Goal: Task Accomplishment & Management: Manage account settings

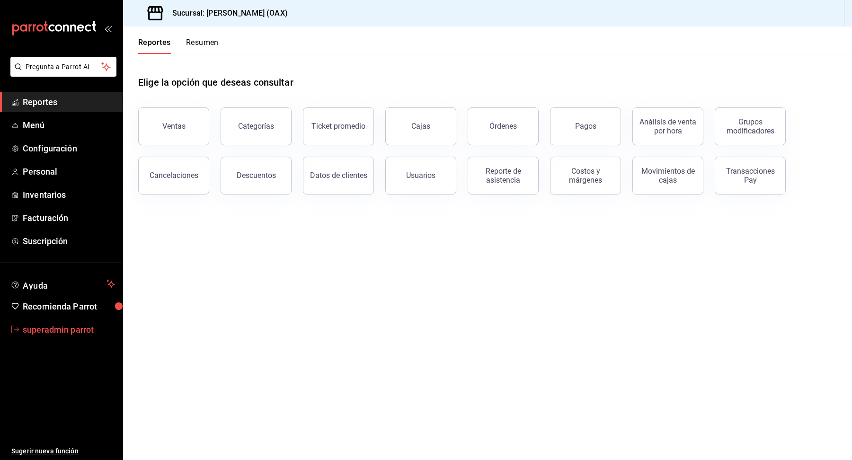
click at [64, 333] on span "superadmin parrot" at bounding box center [69, 329] width 92 height 13
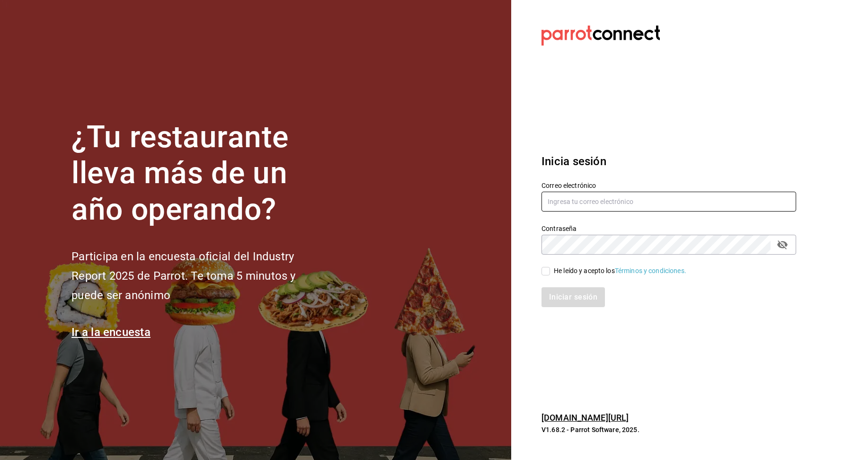
click at [623, 202] on input "text" at bounding box center [669, 202] width 255 height 20
type input "v"
paste input "viafocolare@mty.com"
type input "viafocolare@mty.com"
click at [565, 274] on div "He leído y acepto los Términos y condiciones." at bounding box center [620, 271] width 133 height 10
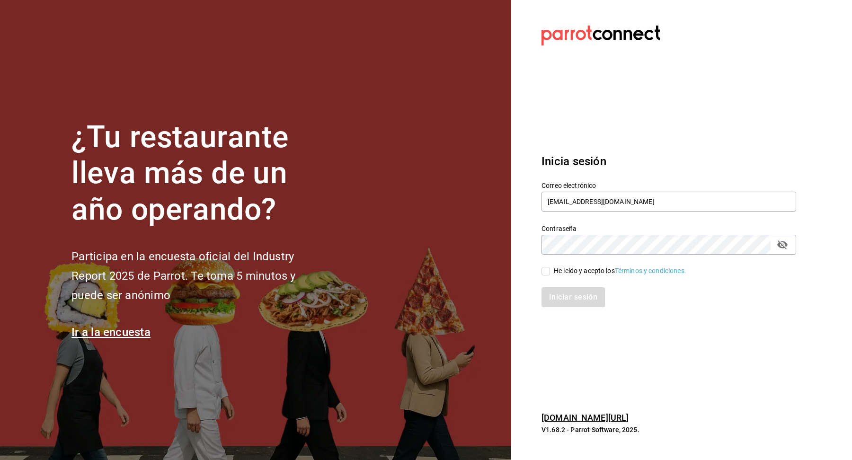
click at [550, 274] on input "He leído y acepto los Términos y condiciones." at bounding box center [546, 271] width 9 height 9
checkbox input "true"
click at [565, 309] on div "Inicia sesión Correo electrónico viafocolare@mty.com Contraseña Contraseña He l…" at bounding box center [669, 231] width 255 height 178
click at [563, 298] on button "Iniciar sesión" at bounding box center [574, 297] width 64 height 20
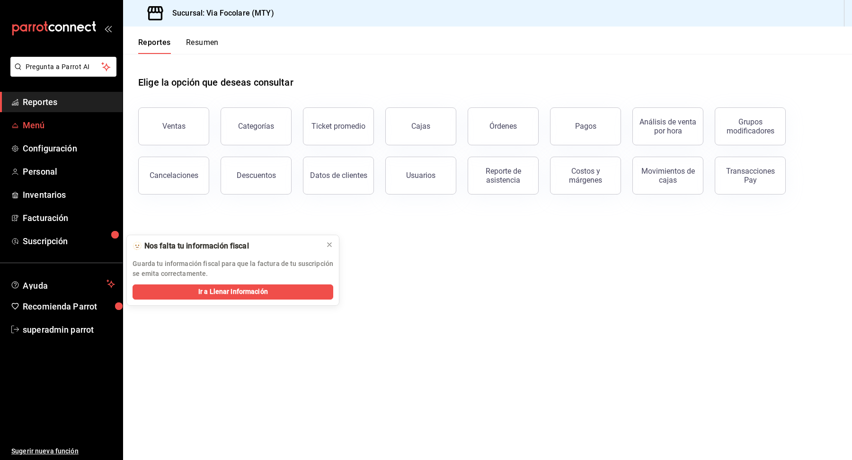
click at [38, 125] on span "Menú" at bounding box center [69, 125] width 92 height 13
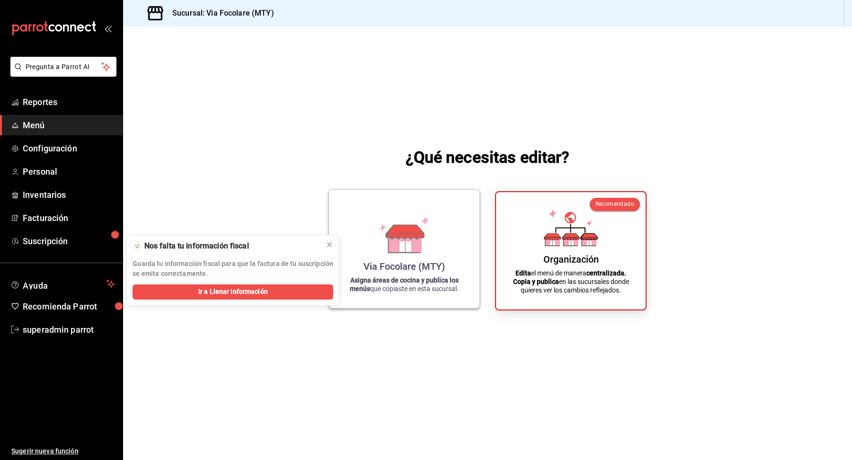
click at [430, 262] on div "Via Focolare (MTY)" at bounding box center [404, 266] width 81 height 11
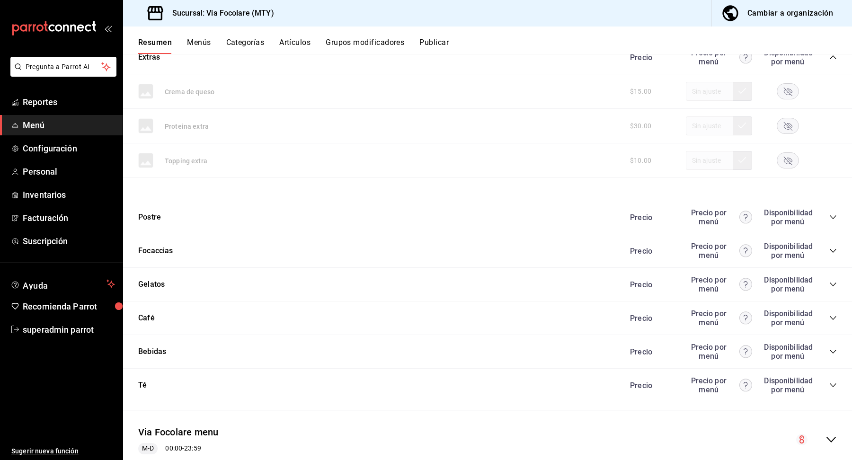
scroll to position [270, 0]
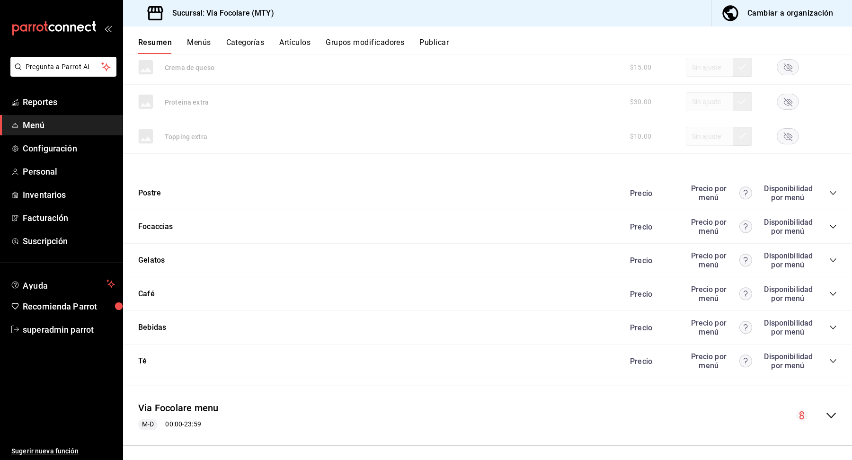
click at [836, 189] on icon "collapse-category-row" at bounding box center [833, 193] width 8 height 8
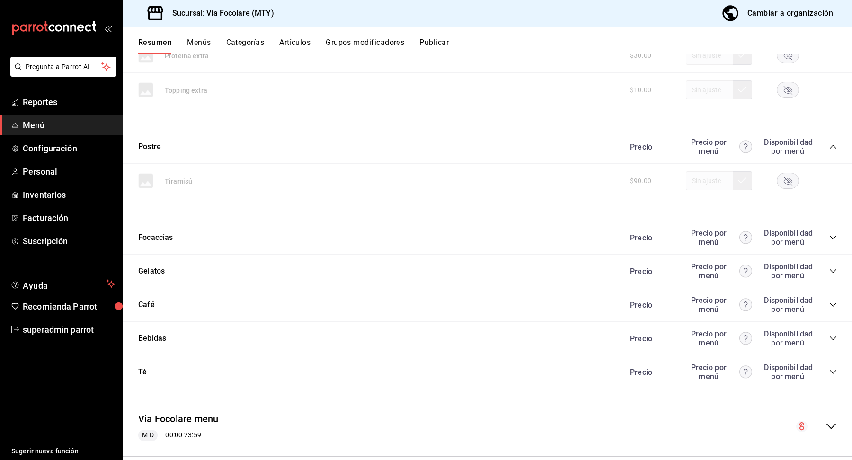
scroll to position [317, 0]
click at [835, 233] on icon "collapse-category-row" at bounding box center [833, 237] width 8 height 8
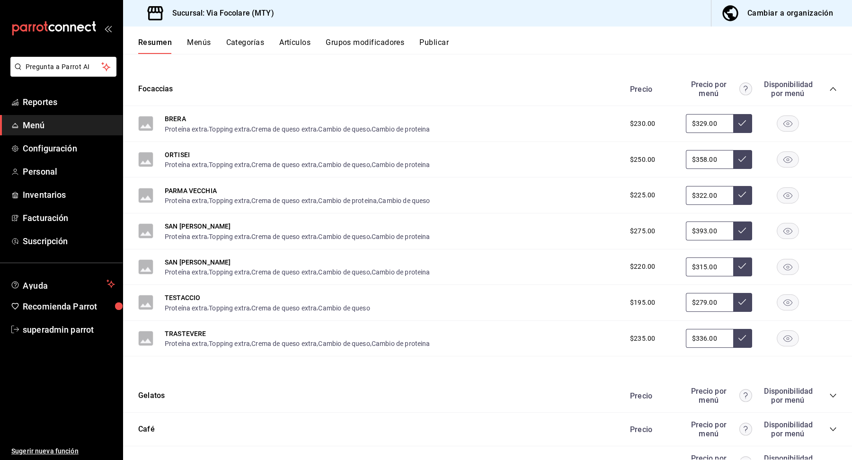
scroll to position [564, 0]
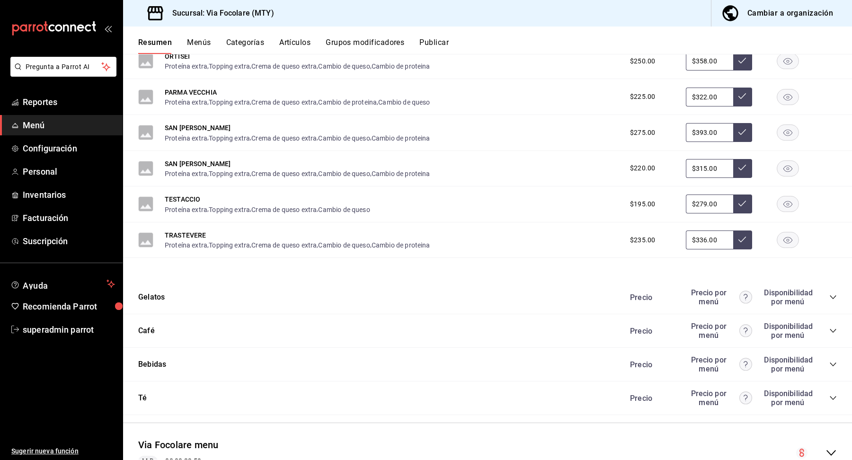
click at [830, 293] on icon "collapse-category-row" at bounding box center [833, 297] width 8 height 8
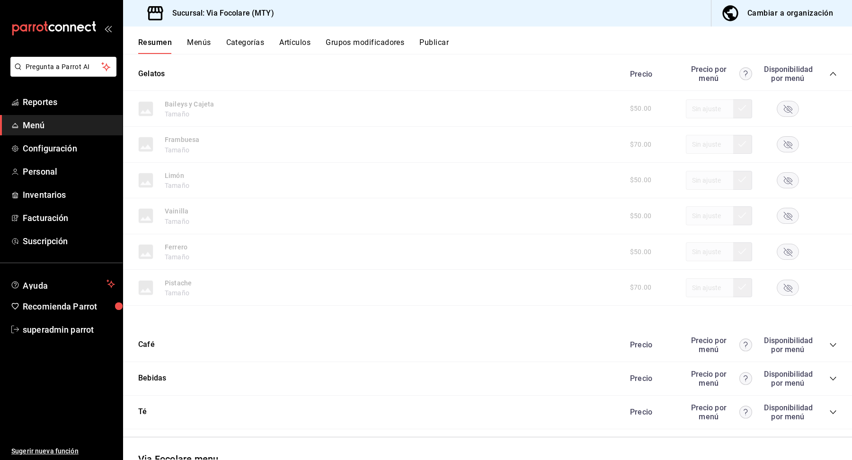
scroll to position [836, 0]
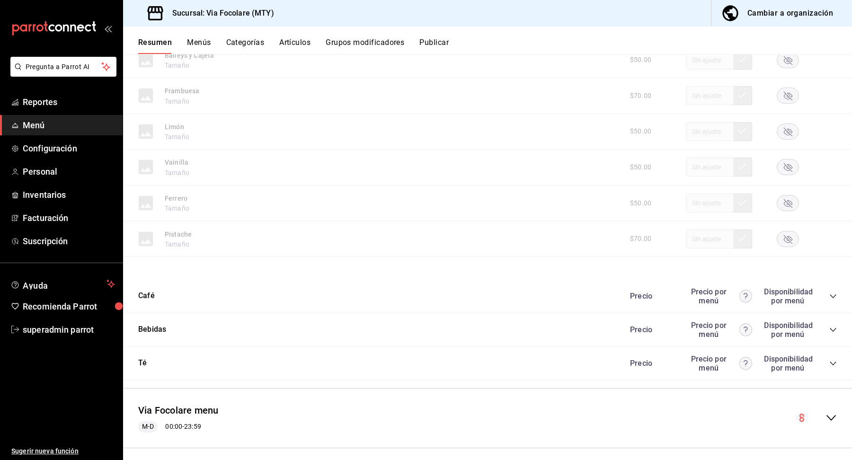
click at [830, 287] on div "Precio Precio por menú Disponibilidad por menú" at bounding box center [729, 296] width 216 height 18
click at [830, 296] on div "Precio Precio por menú Disponibilidad por menú" at bounding box center [729, 296] width 216 height 18
click at [831, 293] on icon "collapse-category-row" at bounding box center [833, 297] width 8 height 8
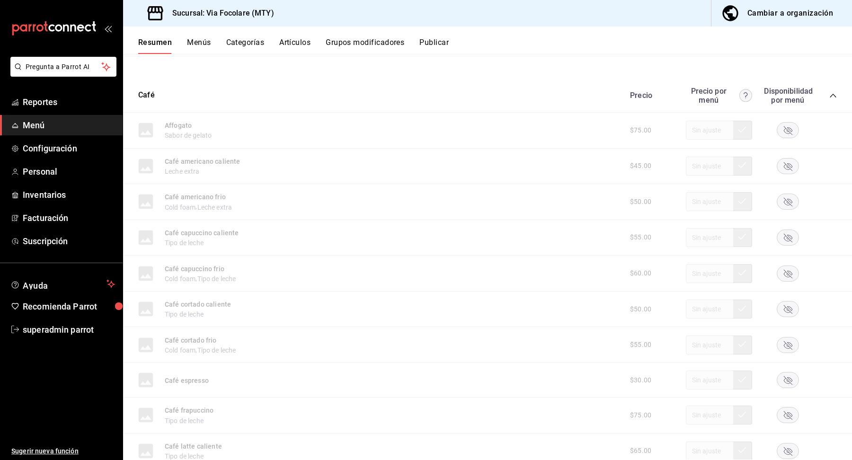
scroll to position [1249, 0]
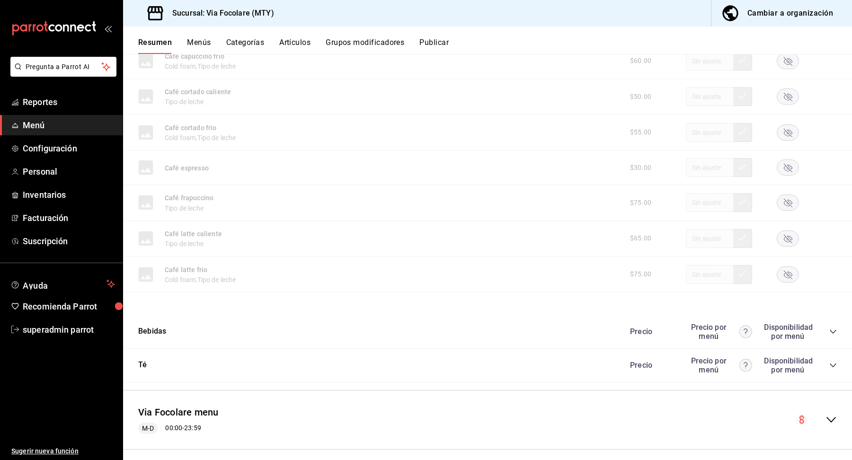
click at [834, 328] on icon "collapse-category-row" at bounding box center [833, 332] width 8 height 8
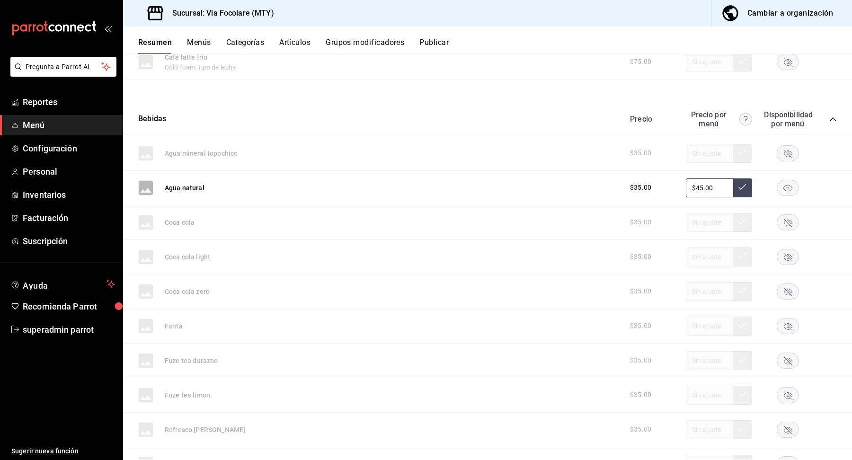
scroll to position [1651, 0]
